Goal: Transaction & Acquisition: Purchase product/service

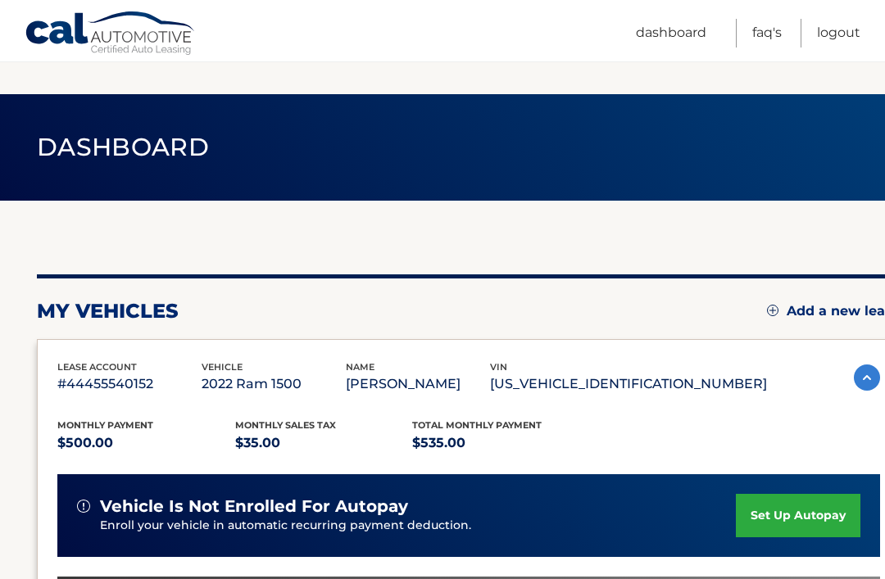
scroll to position [300, 0]
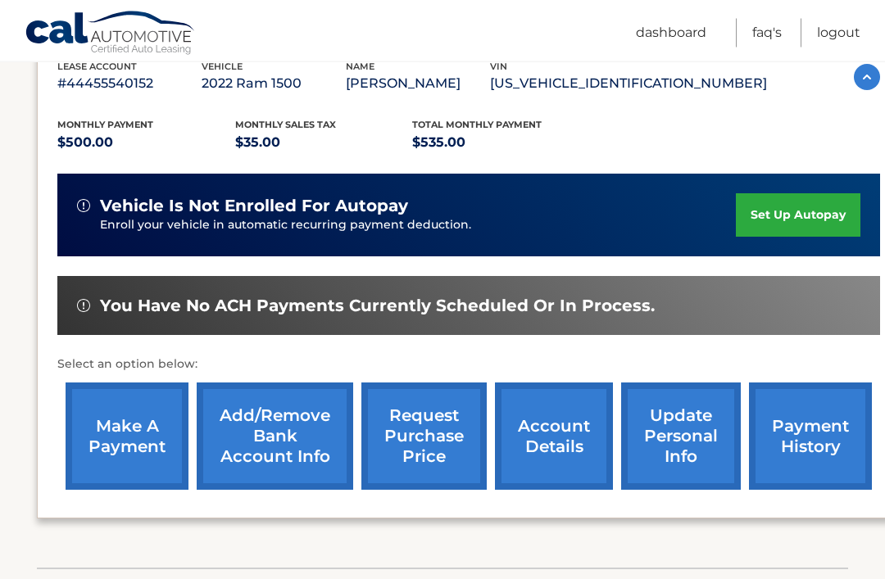
click at [120, 429] on link "make a payment" at bounding box center [127, 437] width 123 height 107
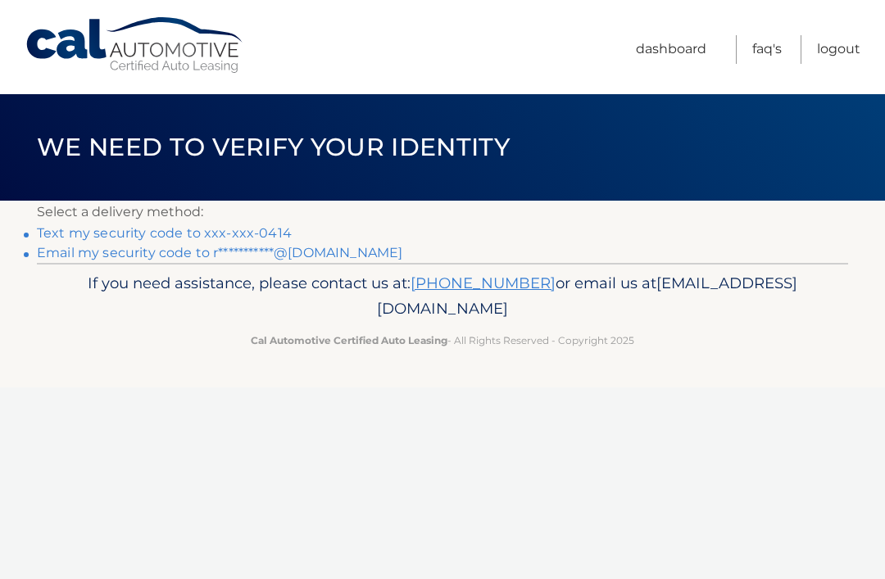
click at [670, 282] on p "If you need assistance, please contact us at: 609-807-3200 or email us at Custo…" at bounding box center [442, 296] width 762 height 52
click at [80, 226] on link "Text my security code to xxx-xxx-0414" at bounding box center [164, 233] width 255 height 16
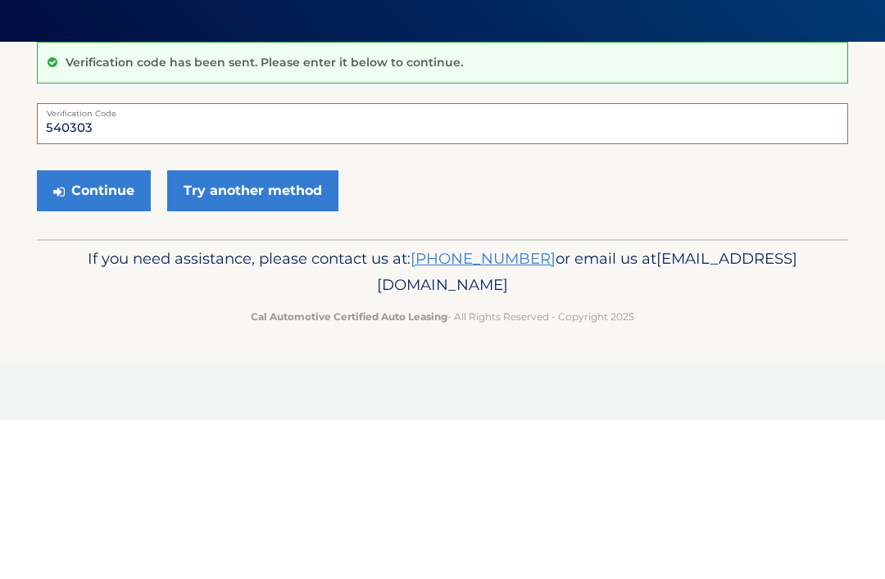
type input "540303"
click at [108, 329] on button "Continue" at bounding box center [94, 349] width 114 height 41
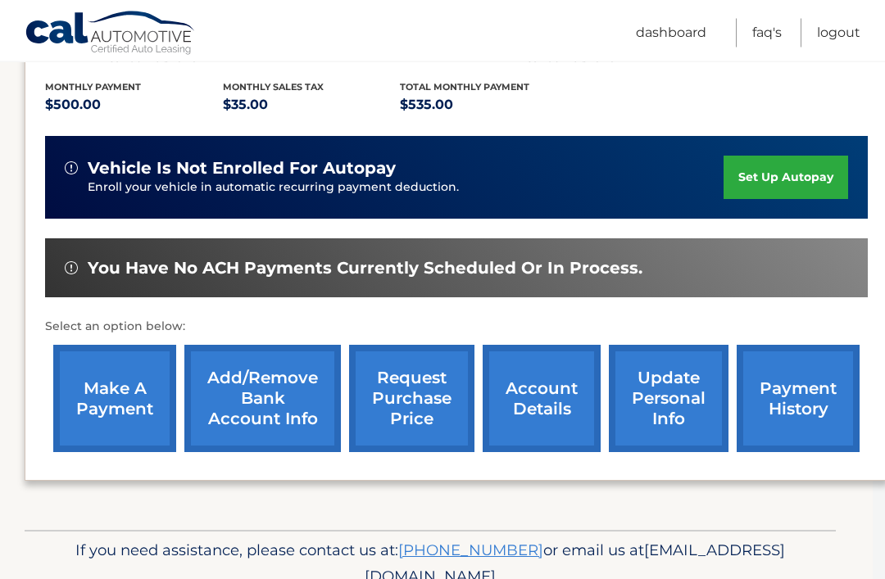
scroll to position [339, 12]
click at [119, 400] on link "make a payment" at bounding box center [114, 398] width 123 height 107
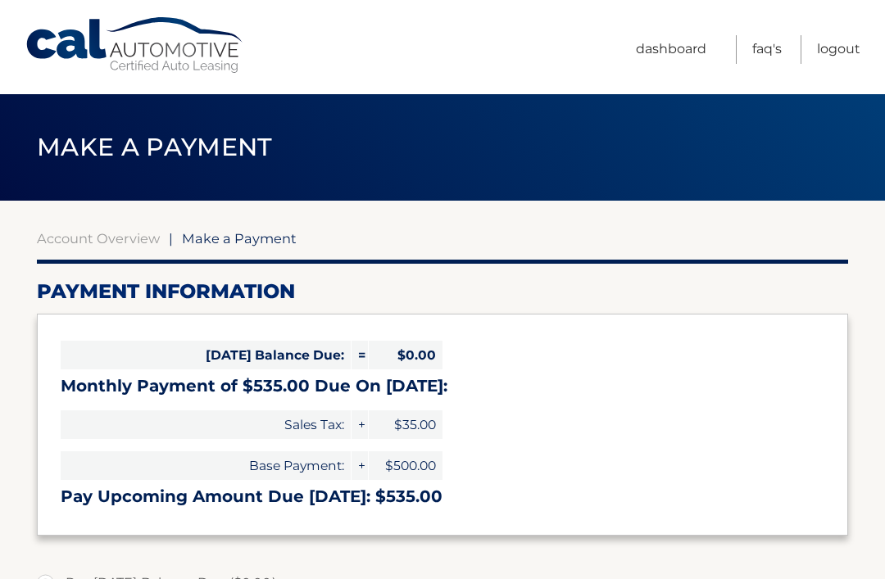
select select "N2MxYTRlZDQtYzA0OC00ODQ3LWE3YTktZDE0NGMwOGVkNzk1"
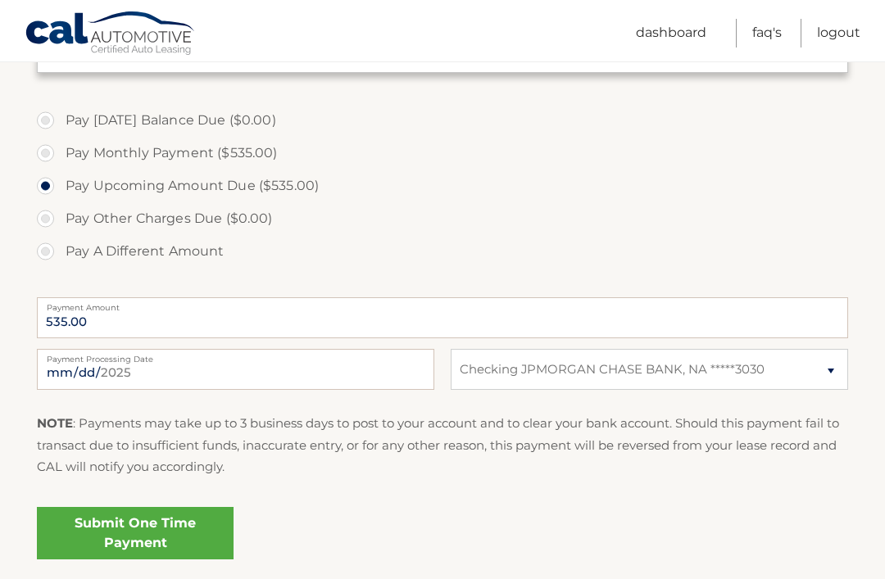
scroll to position [535, 0]
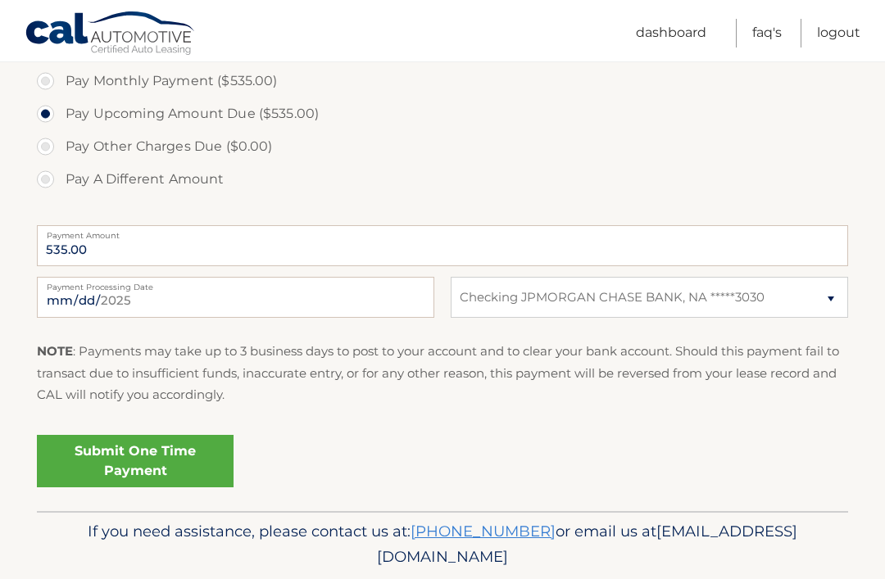
click at [124, 456] on link "Submit One Time Payment" at bounding box center [135, 461] width 197 height 52
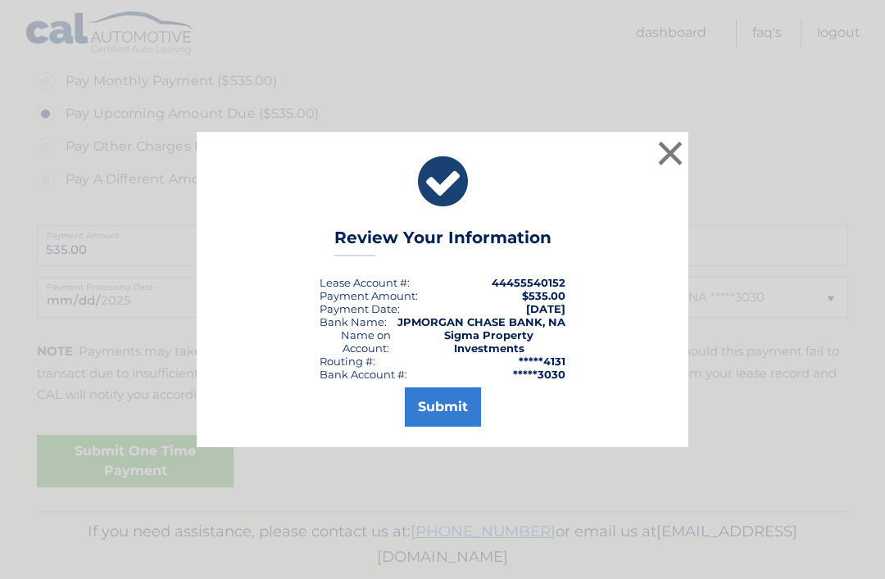
click at [452, 427] on button "Submit" at bounding box center [443, 407] width 76 height 39
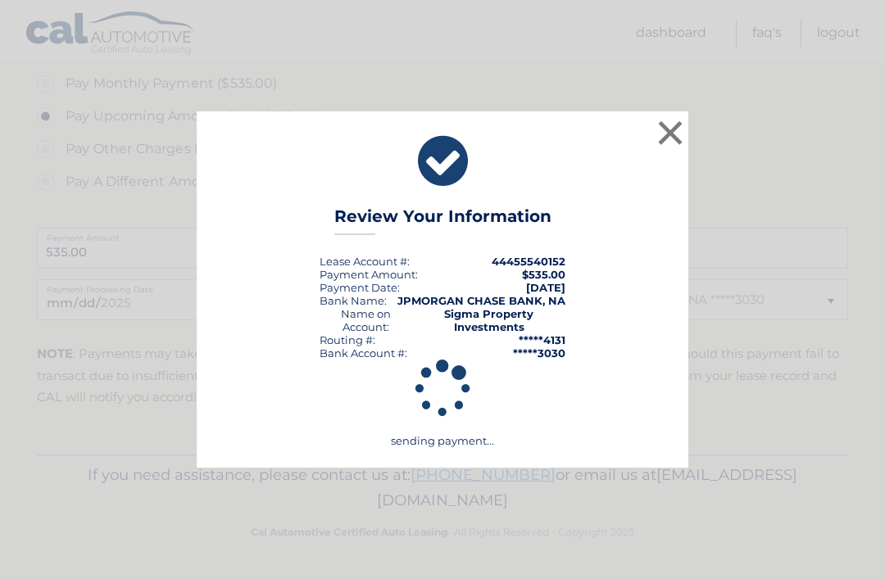
scroll to position [476, 0]
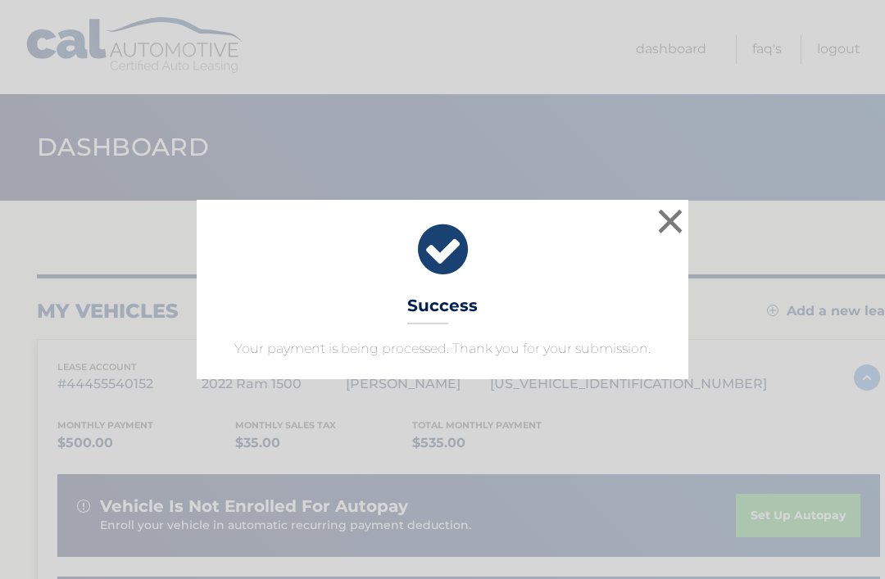
click at [665, 222] on button "×" at bounding box center [670, 221] width 33 height 33
